Goal: Task Accomplishment & Management: Complete application form

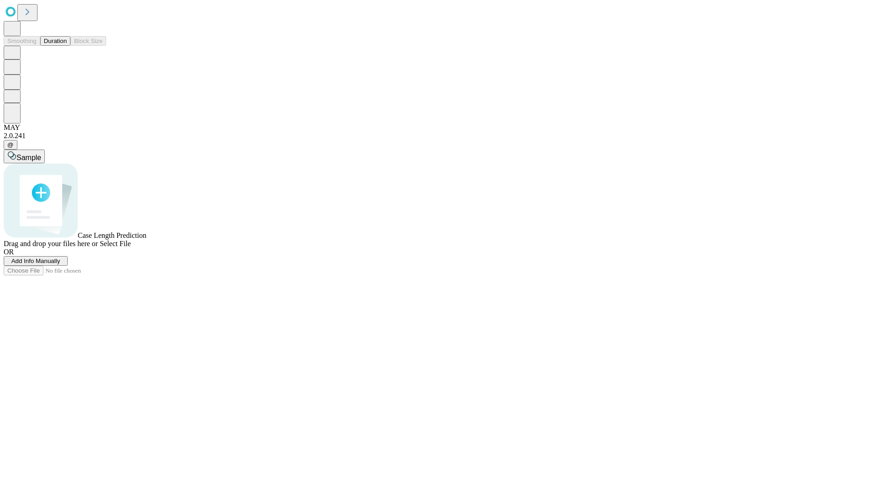
click at [60, 264] on span "Add Info Manually" at bounding box center [35, 260] width 49 height 7
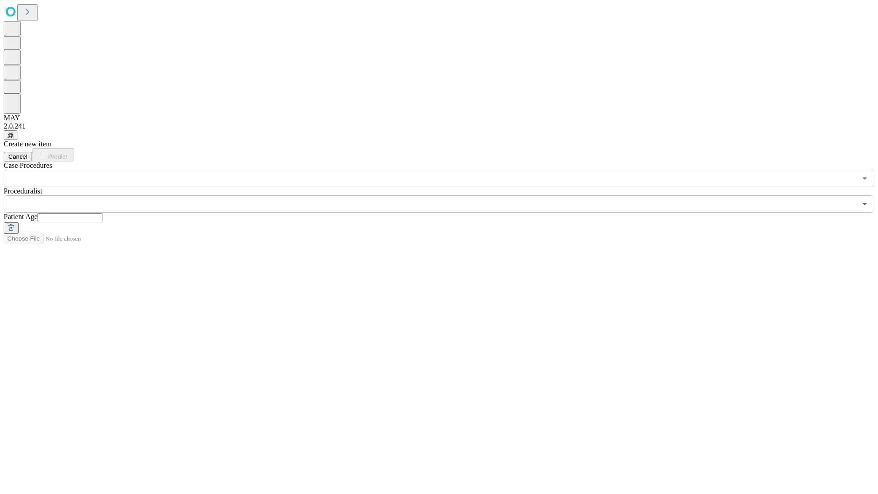
click at [102, 213] on input "text" at bounding box center [69, 217] width 65 height 9
type input "**"
click at [445, 195] on input "text" at bounding box center [430, 203] width 852 height 17
